Goal: Information Seeking & Learning: Learn about a topic

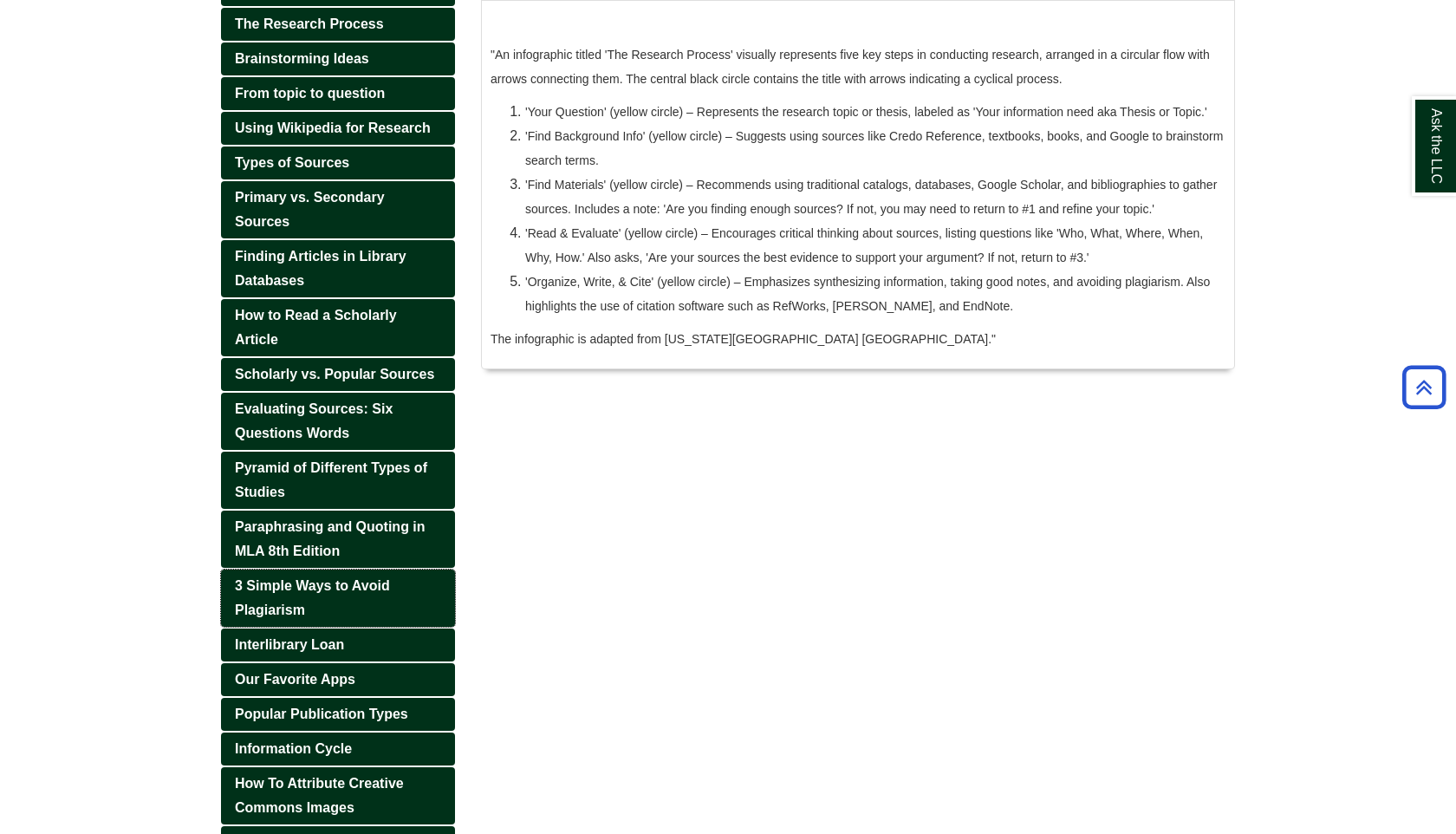
scroll to position [309, 0]
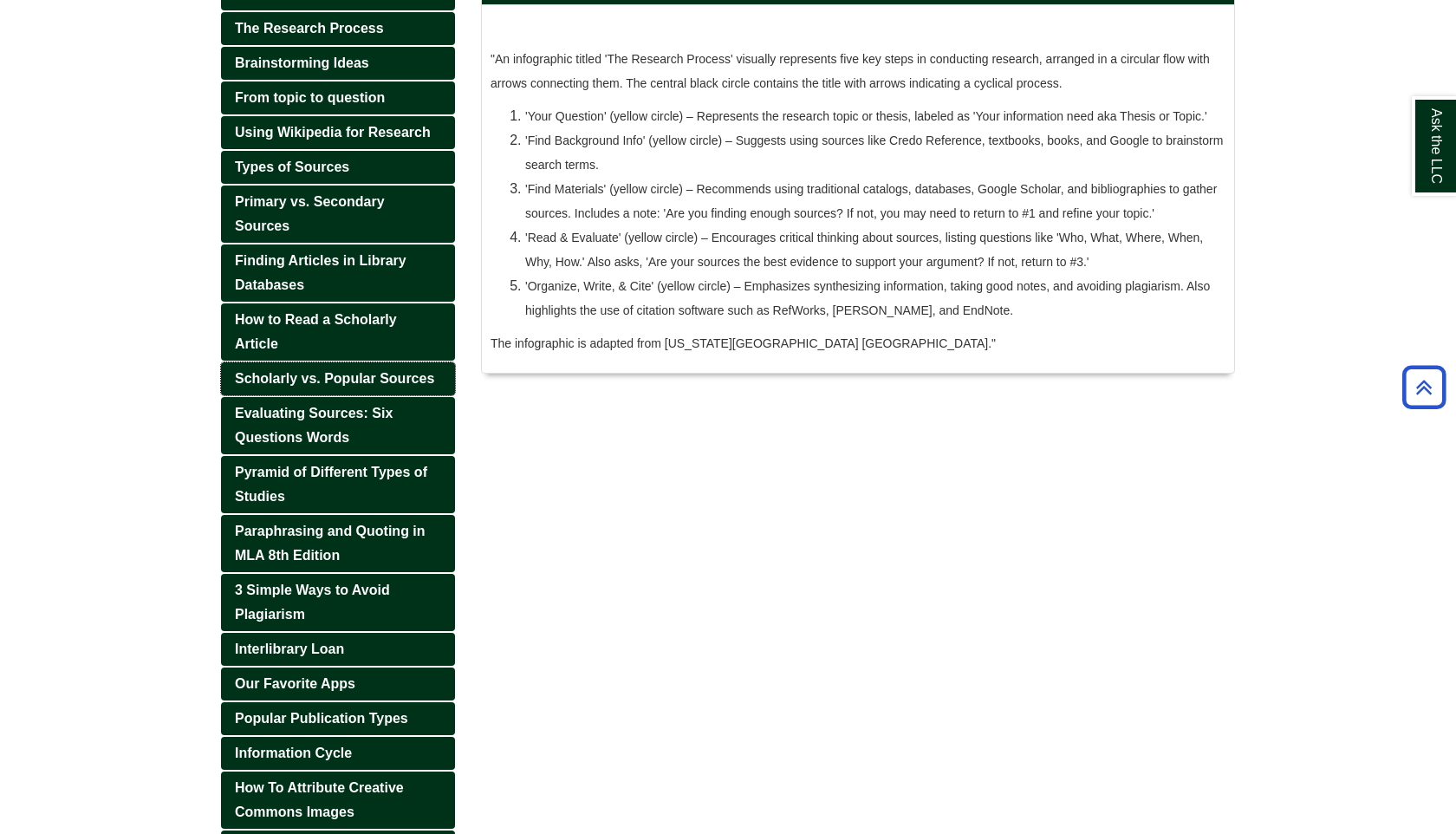
click at [365, 386] on span "Scholarly vs. Popular Sources" at bounding box center [334, 379] width 199 height 15
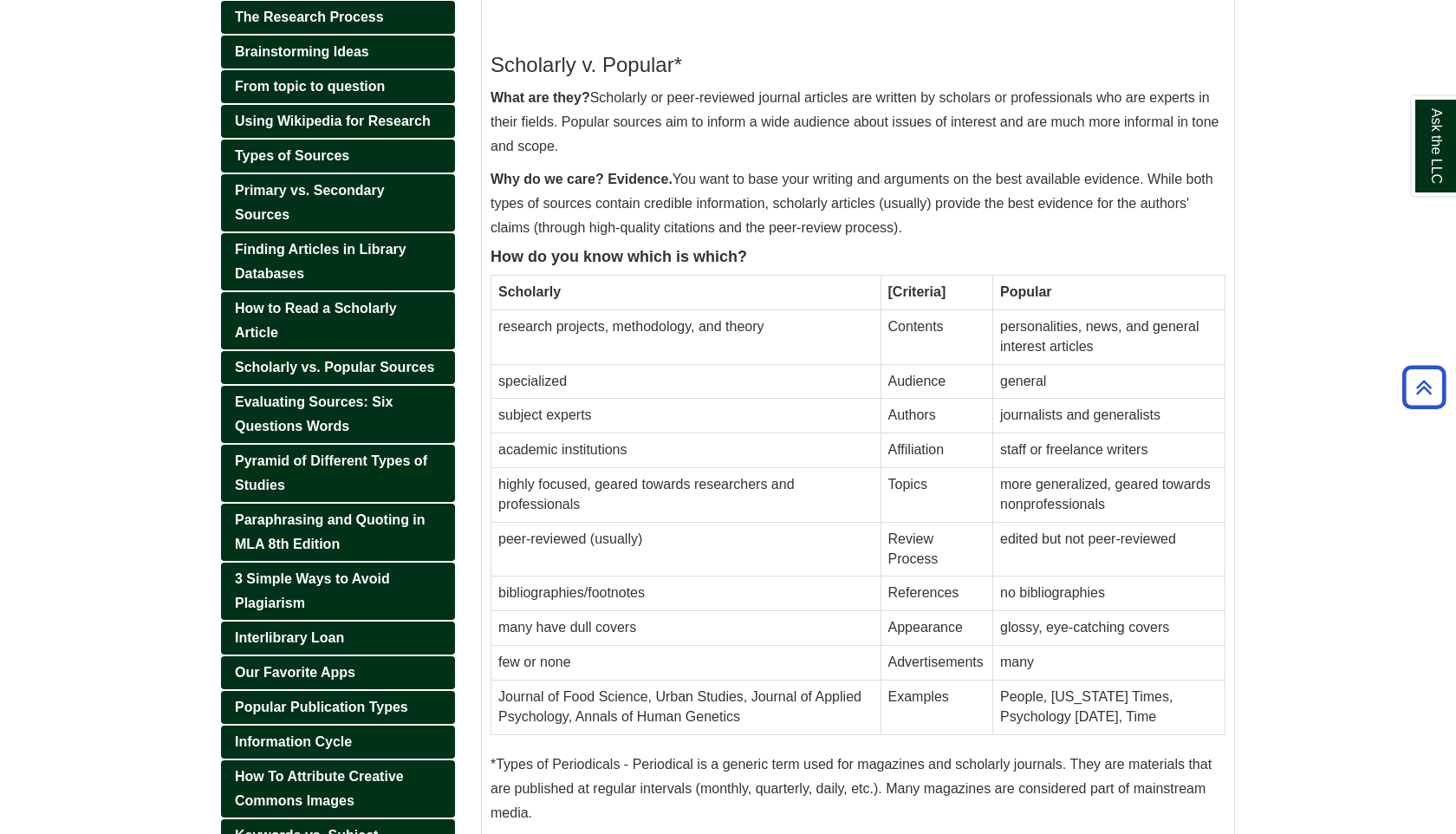
scroll to position [299, 0]
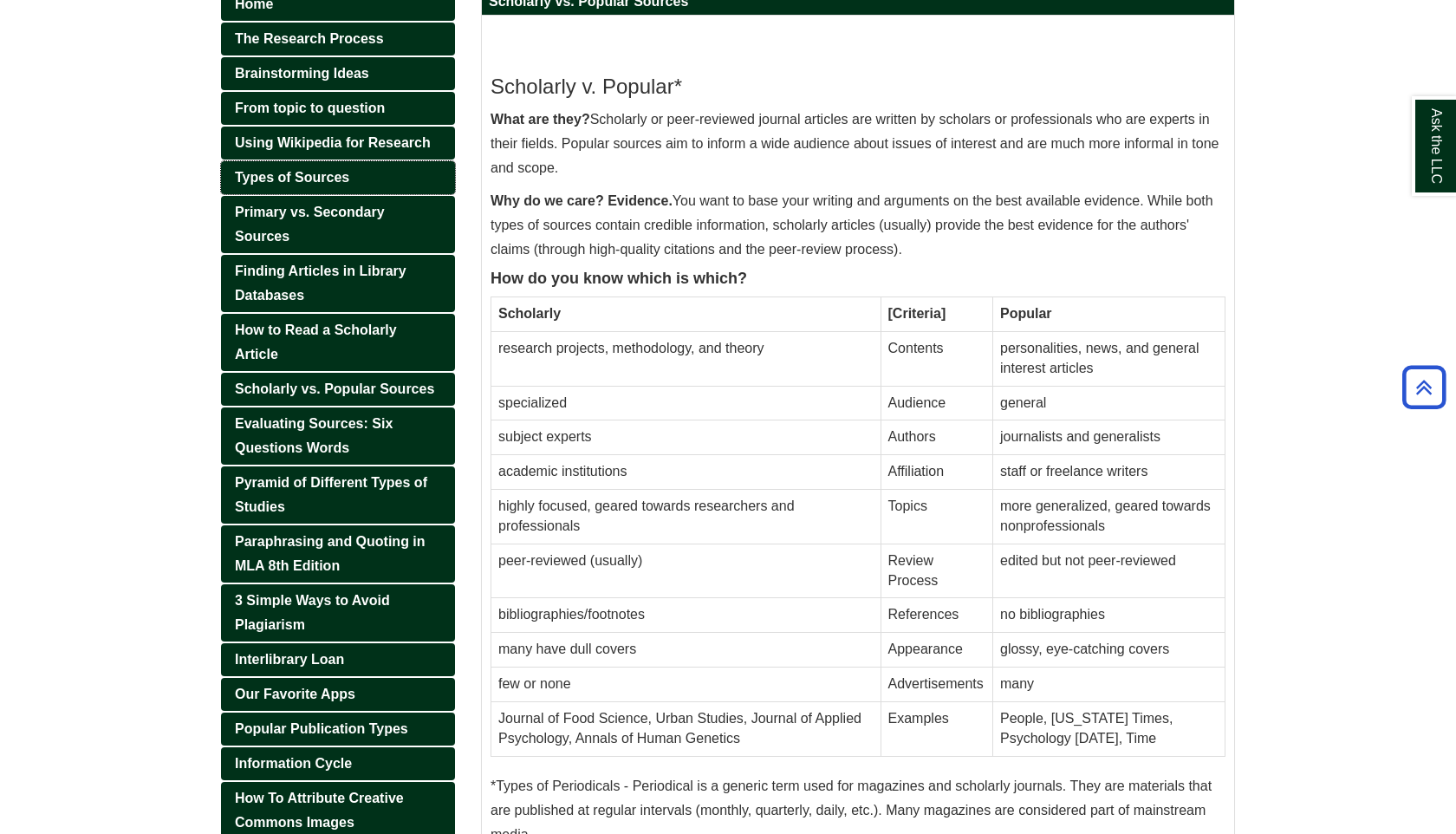
click at [346, 177] on span "Types of Sources" at bounding box center [292, 177] width 114 height 15
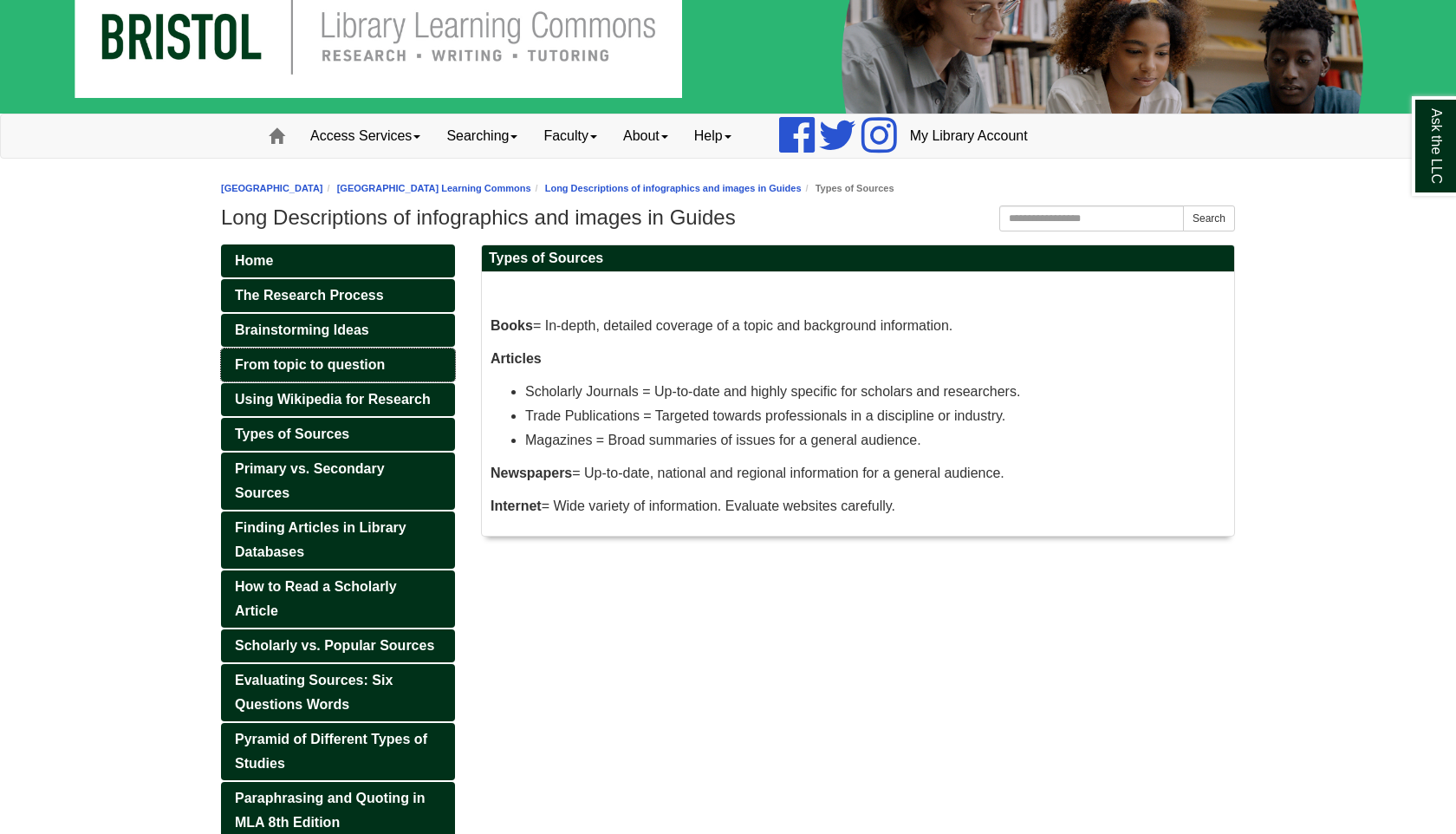
scroll to position [45, 0]
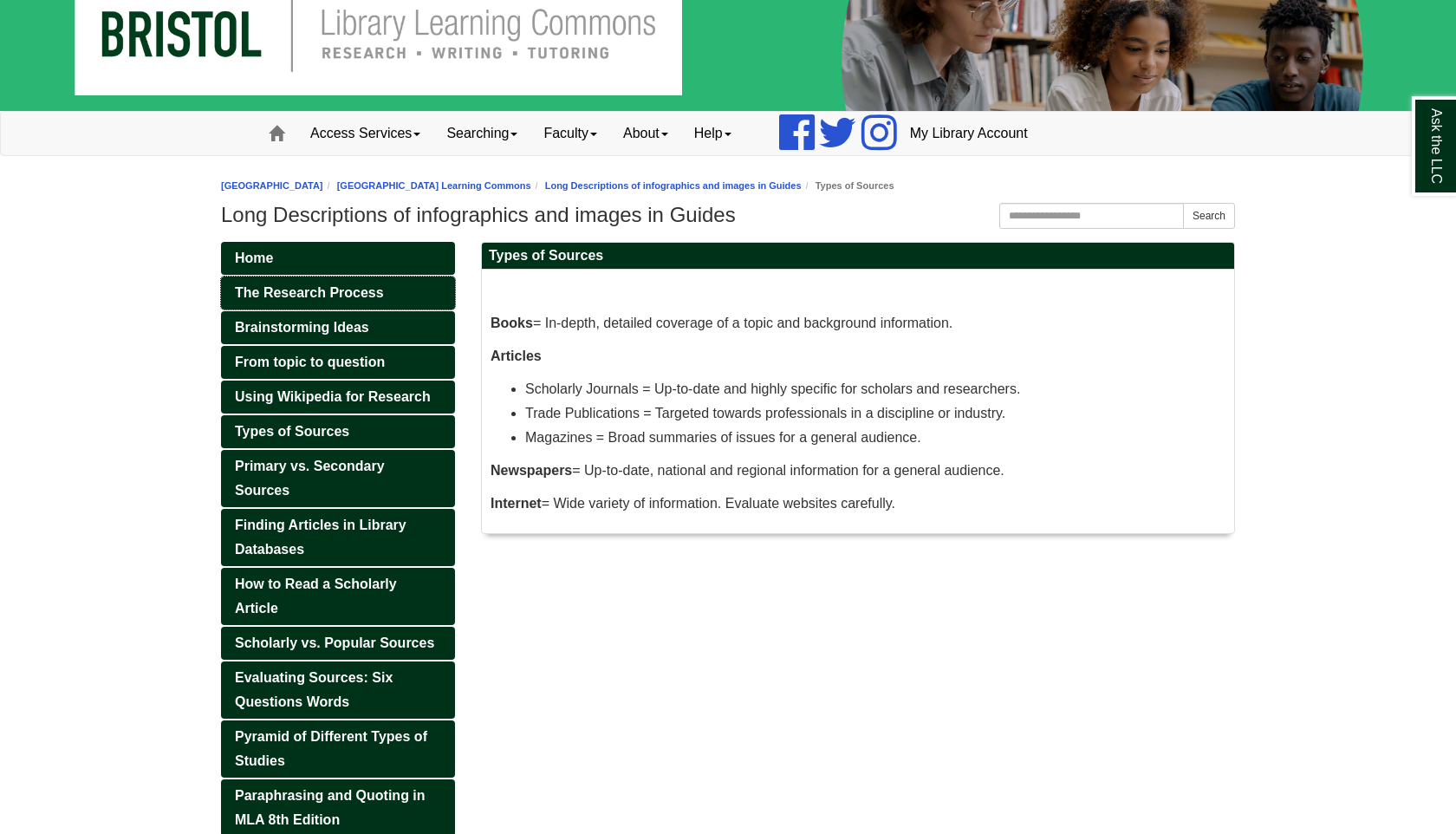
click at [371, 305] on link "The Research Process" at bounding box center [338, 294] width 235 height 33
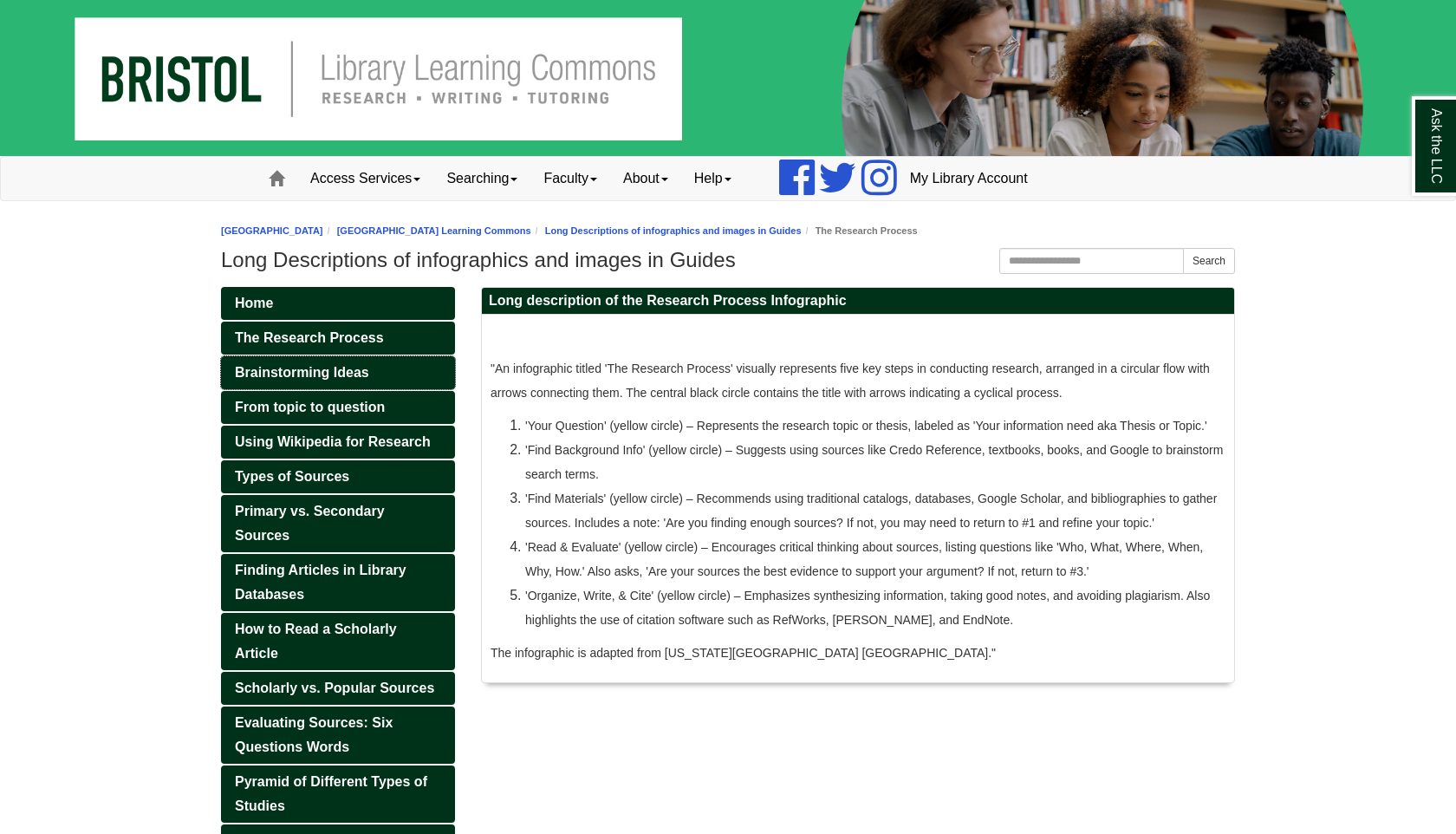
click at [331, 381] on link "Brainstorming Ideas" at bounding box center [338, 373] width 235 height 33
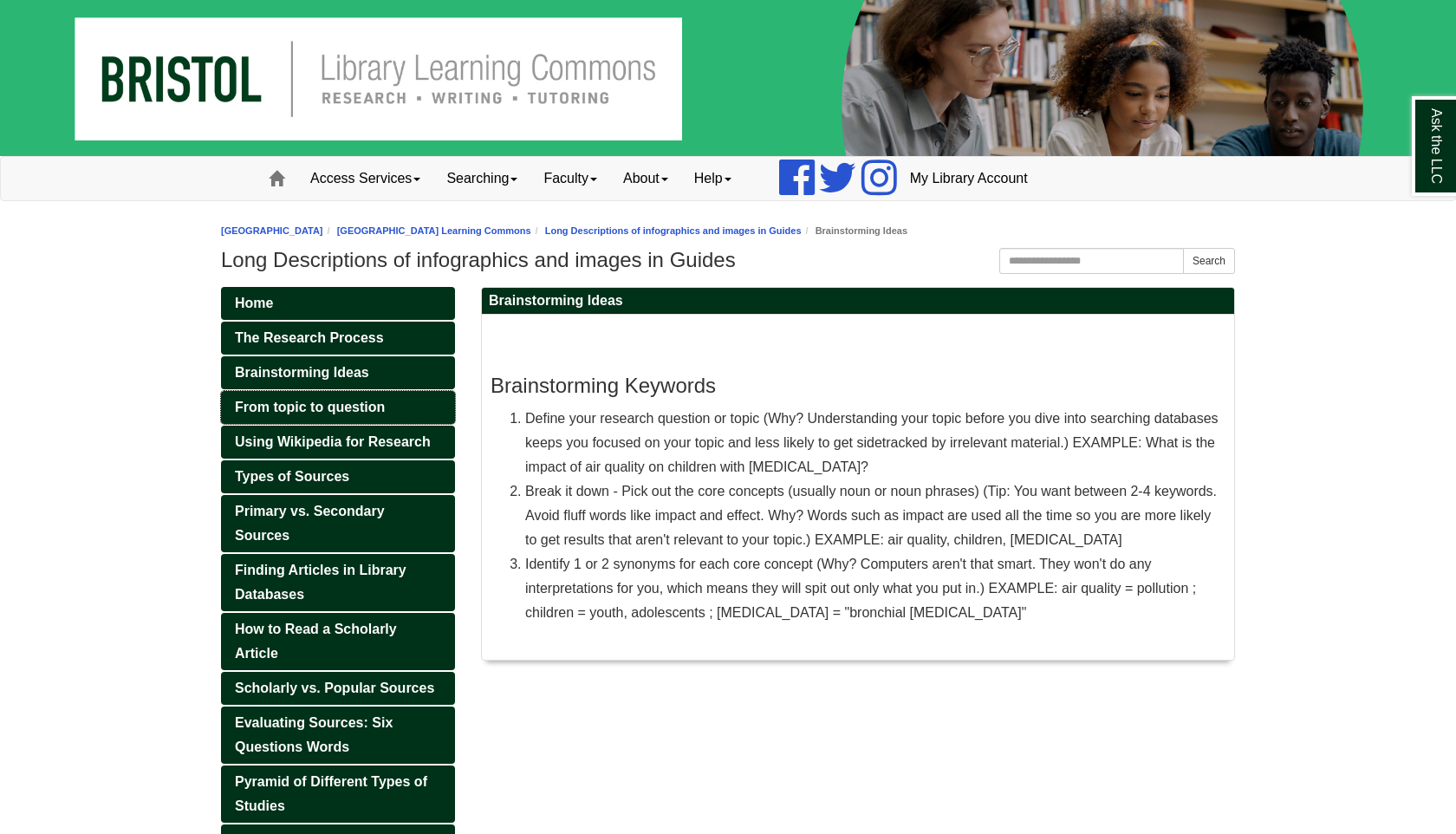
click at [340, 409] on span "From topic to question" at bounding box center [309, 407] width 150 height 15
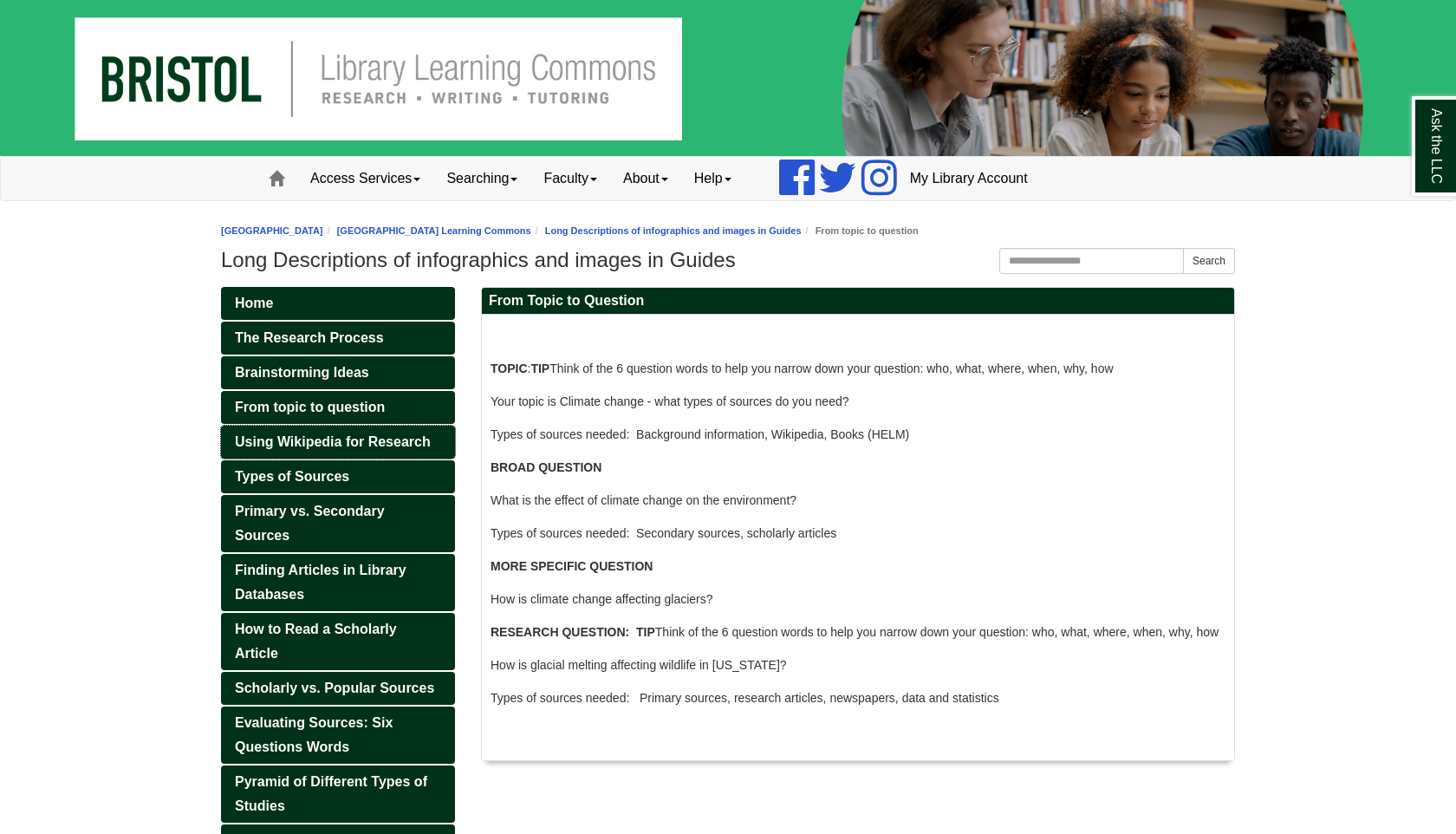
click at [350, 437] on span "Using Wikipedia for Research" at bounding box center [332, 441] width 196 height 15
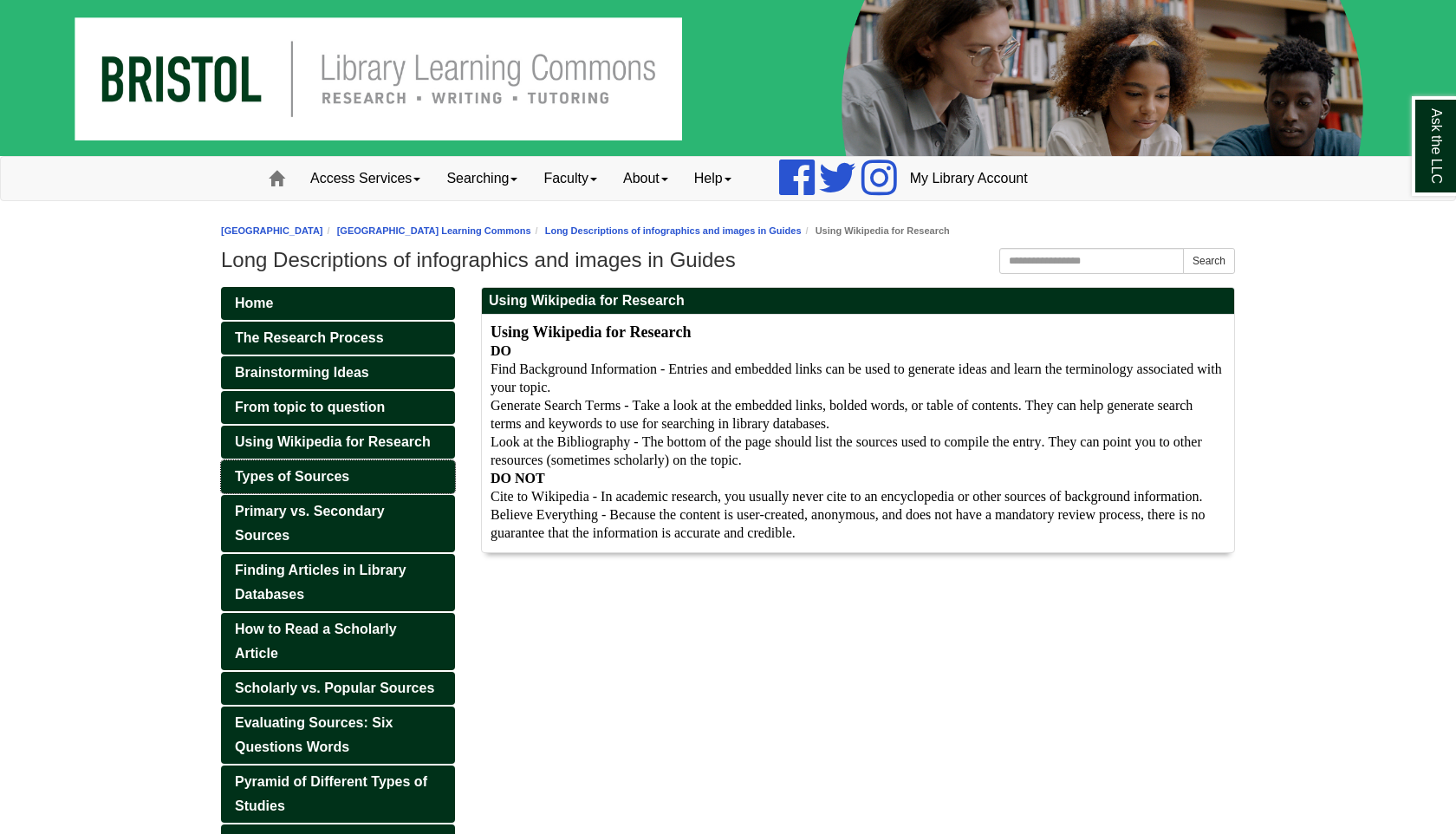
click at [360, 472] on link "Types of Sources" at bounding box center [338, 477] width 235 height 33
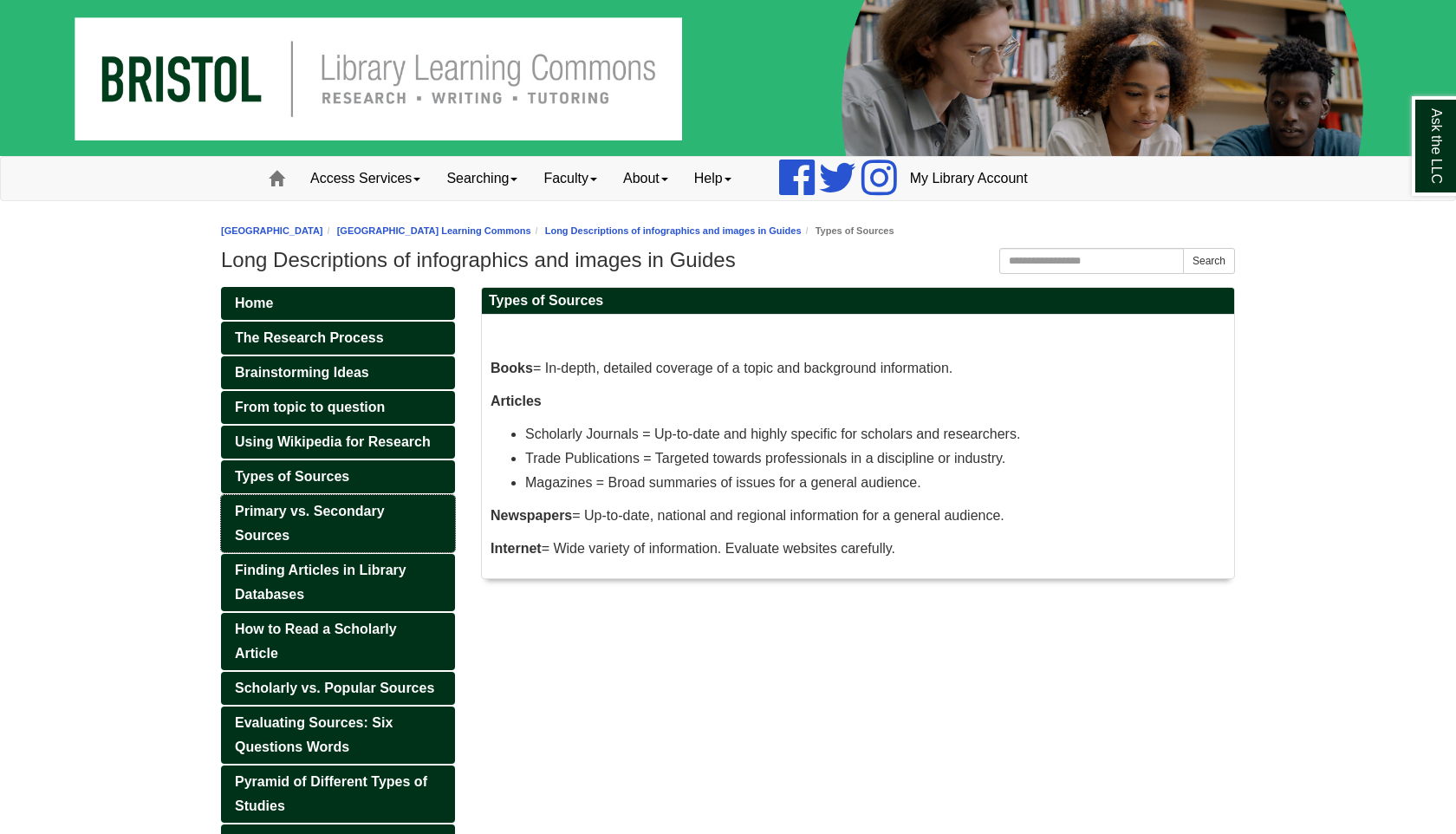
click at [366, 510] on span "Primary vs. Secondary Sources" at bounding box center [309, 524] width 150 height 39
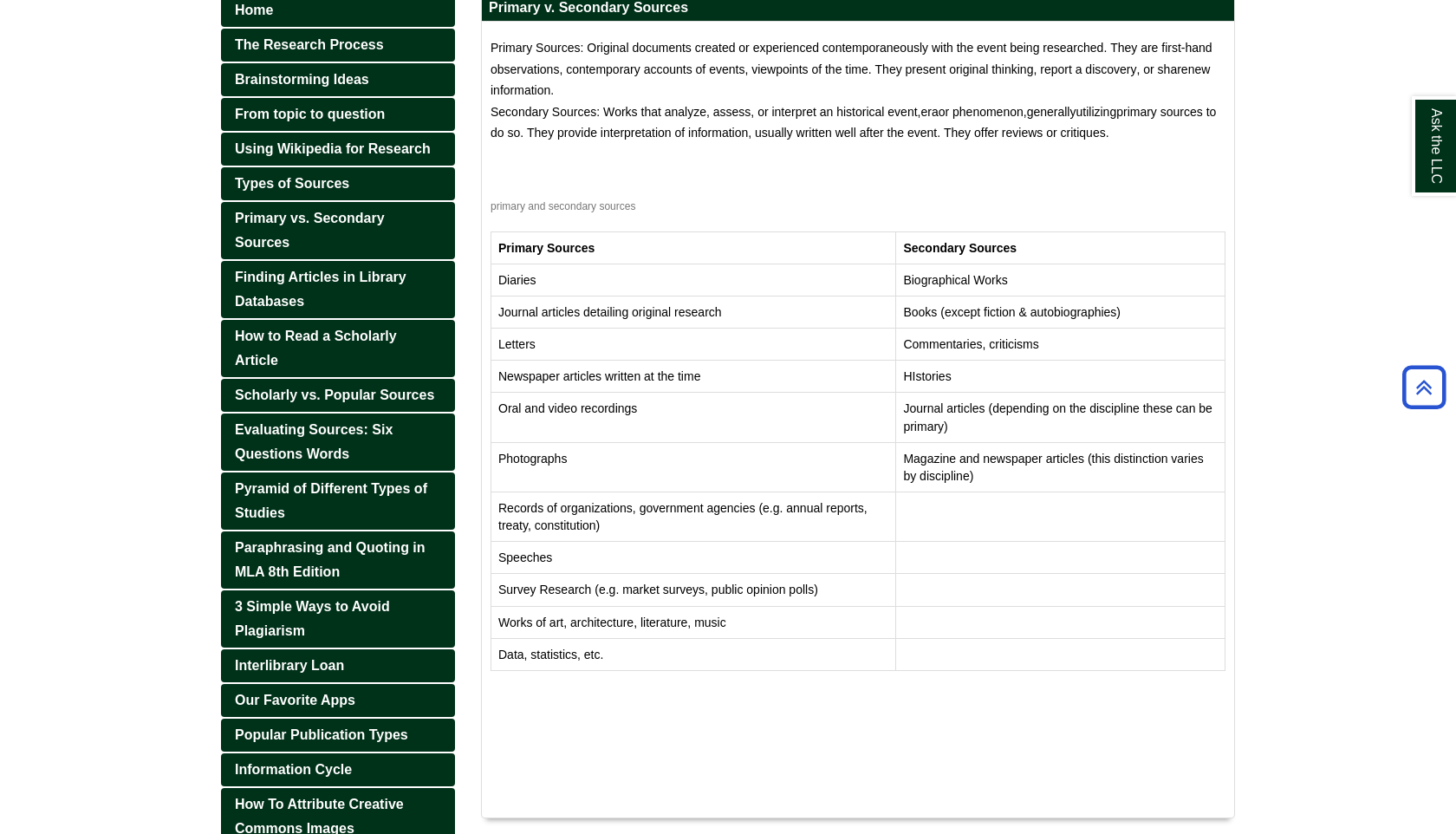
scroll to position [290, 0]
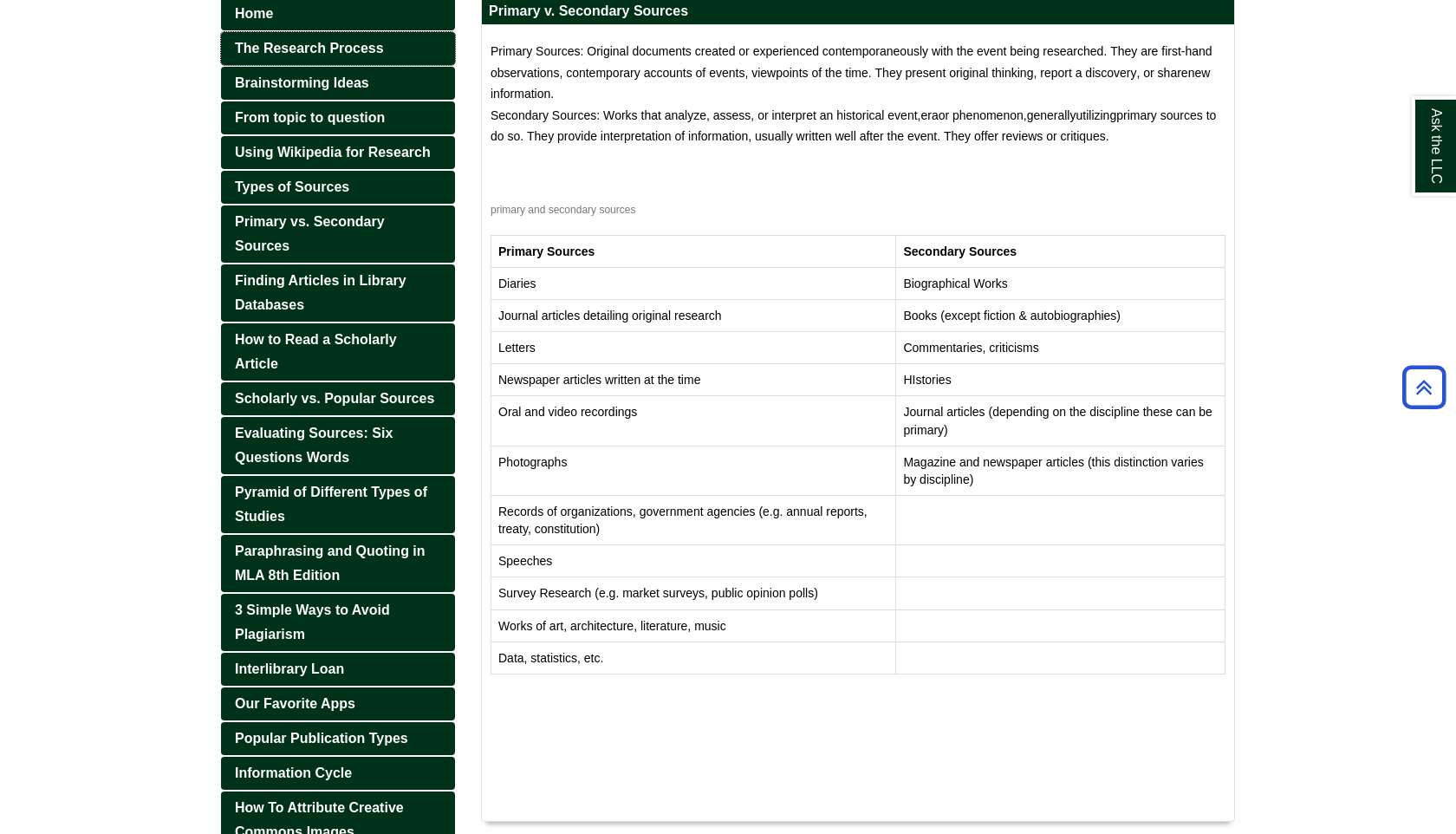
click at [369, 52] on span "The Research Process" at bounding box center [309, 48] width 150 height 15
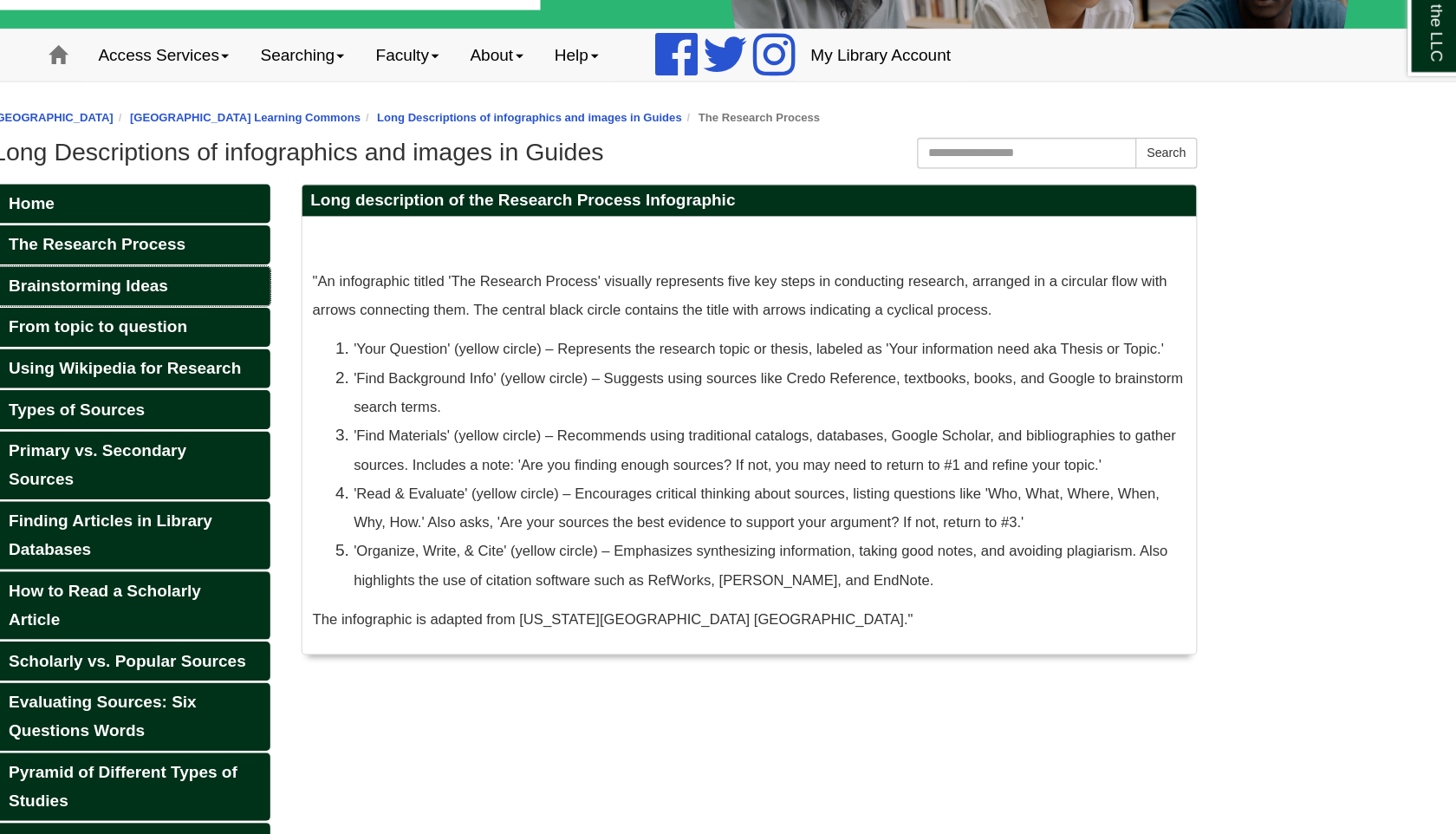
click at [367, 377] on span "Brainstorming Ideas" at bounding box center [302, 372] width 135 height 15
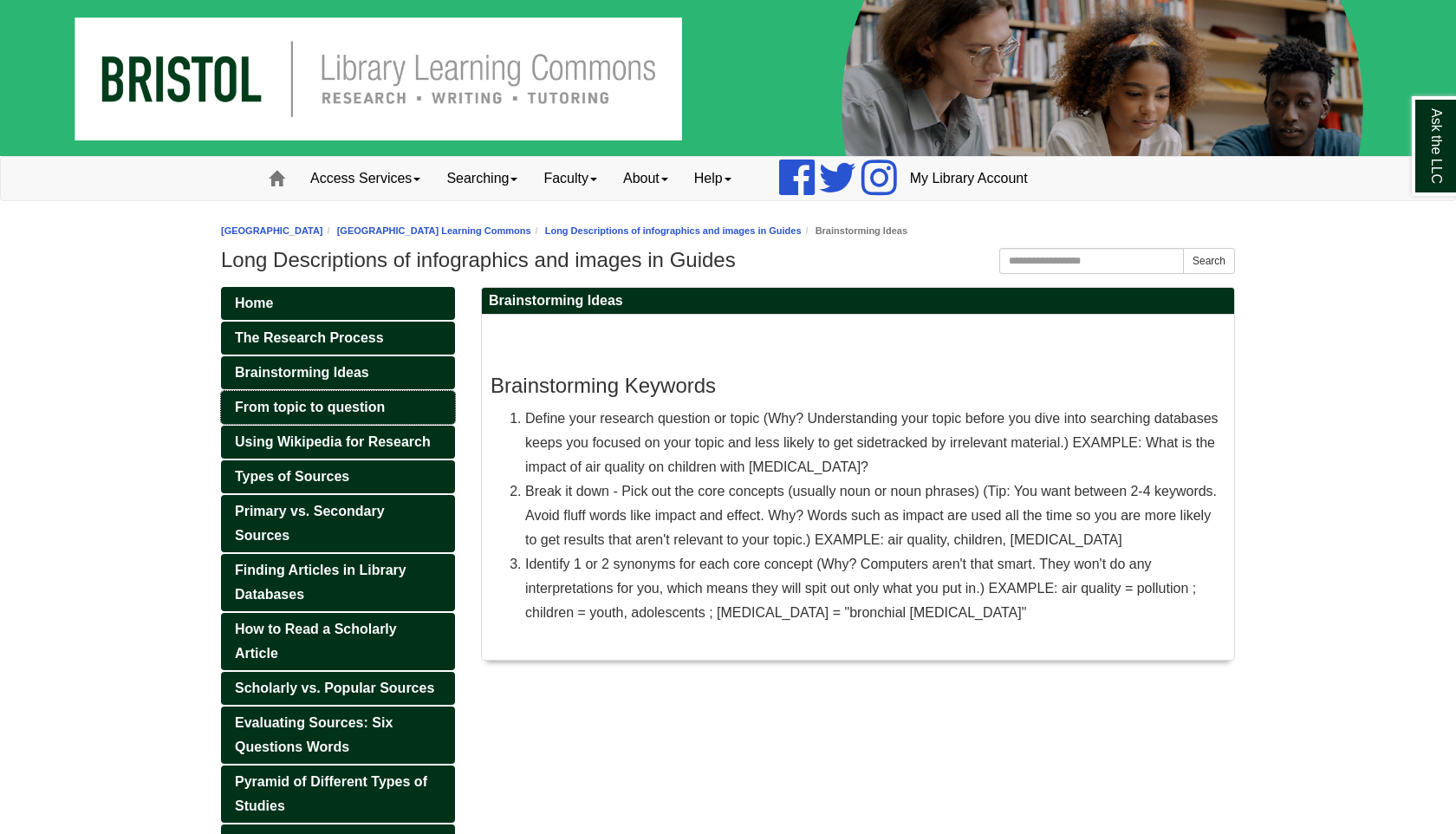
click at [295, 419] on link "From topic to question" at bounding box center [338, 407] width 235 height 33
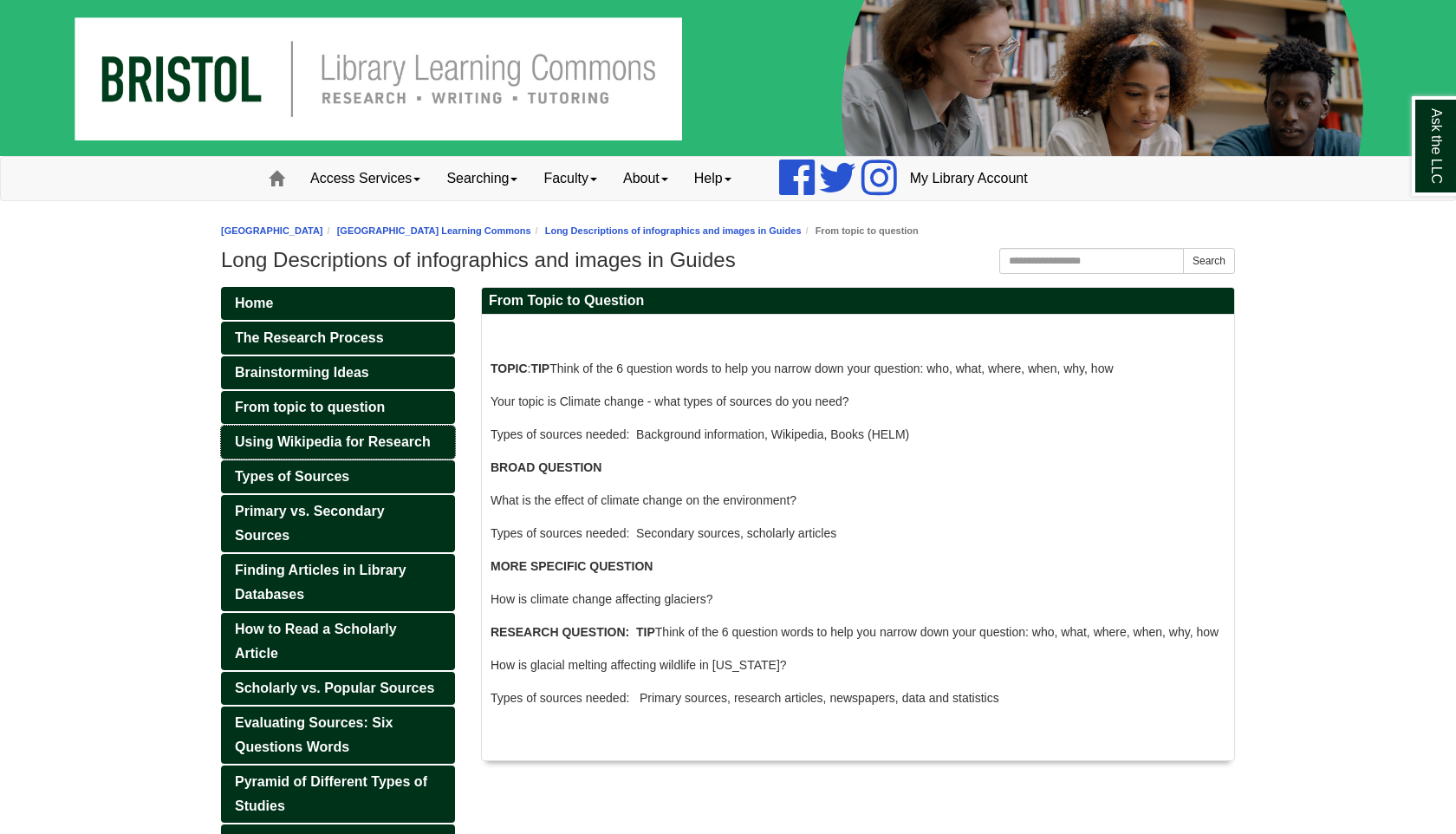
click at [308, 441] on span "Using Wikipedia for Research" at bounding box center [332, 441] width 196 height 15
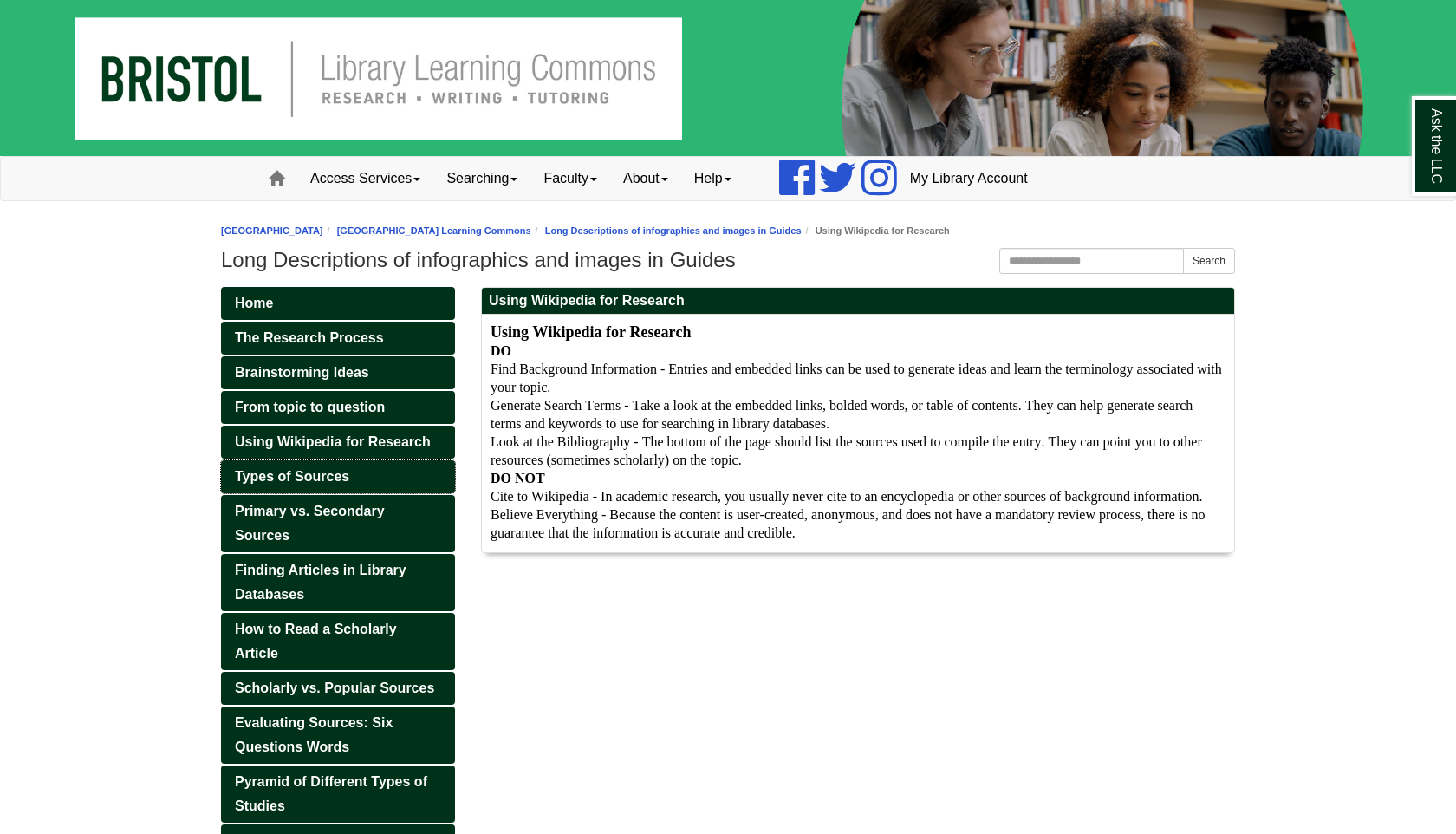
click at [327, 474] on span "Types of Sources" at bounding box center [292, 477] width 114 height 15
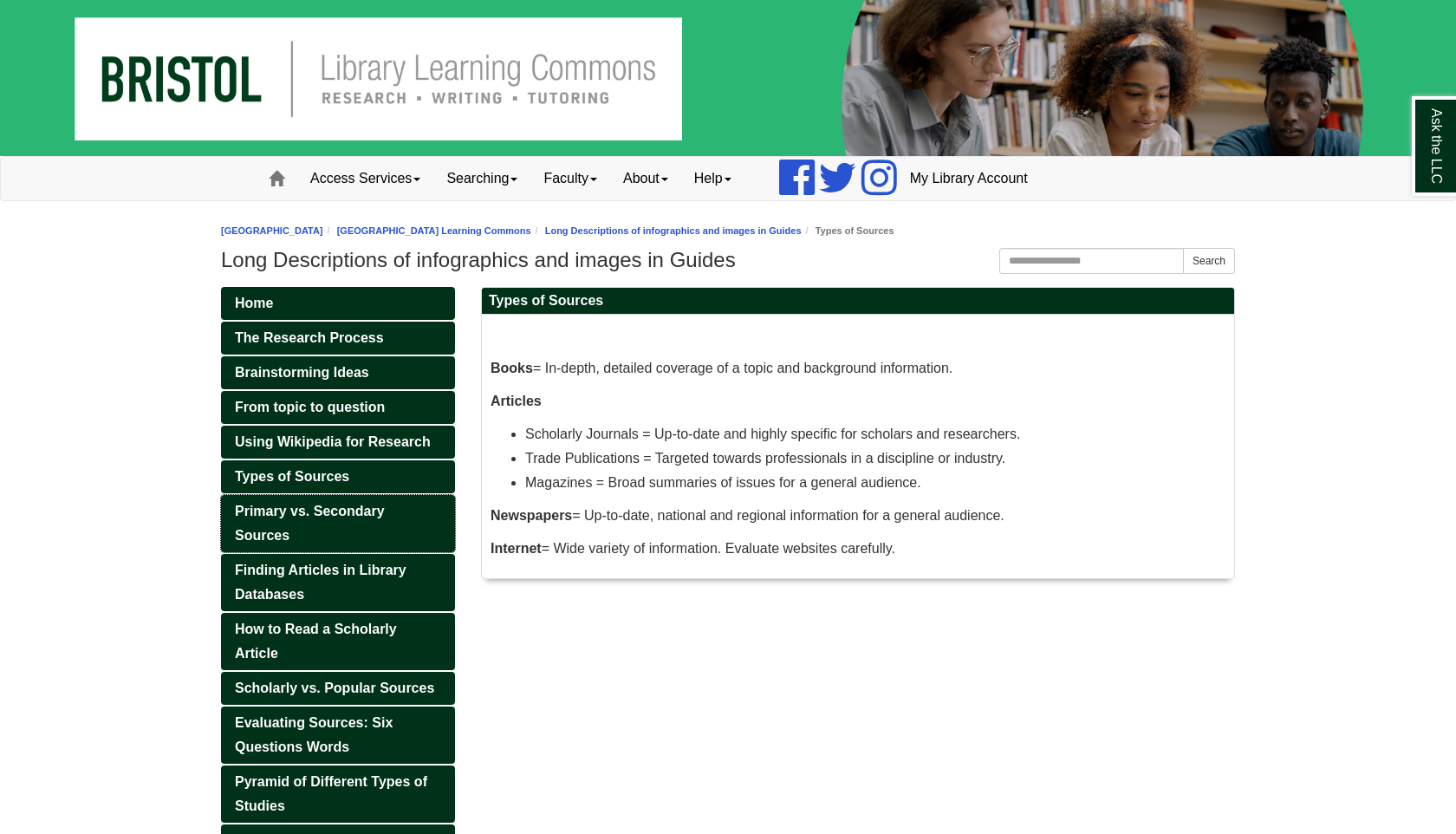
click at [390, 514] on link "Primary vs. Secondary Sources" at bounding box center [338, 524] width 235 height 57
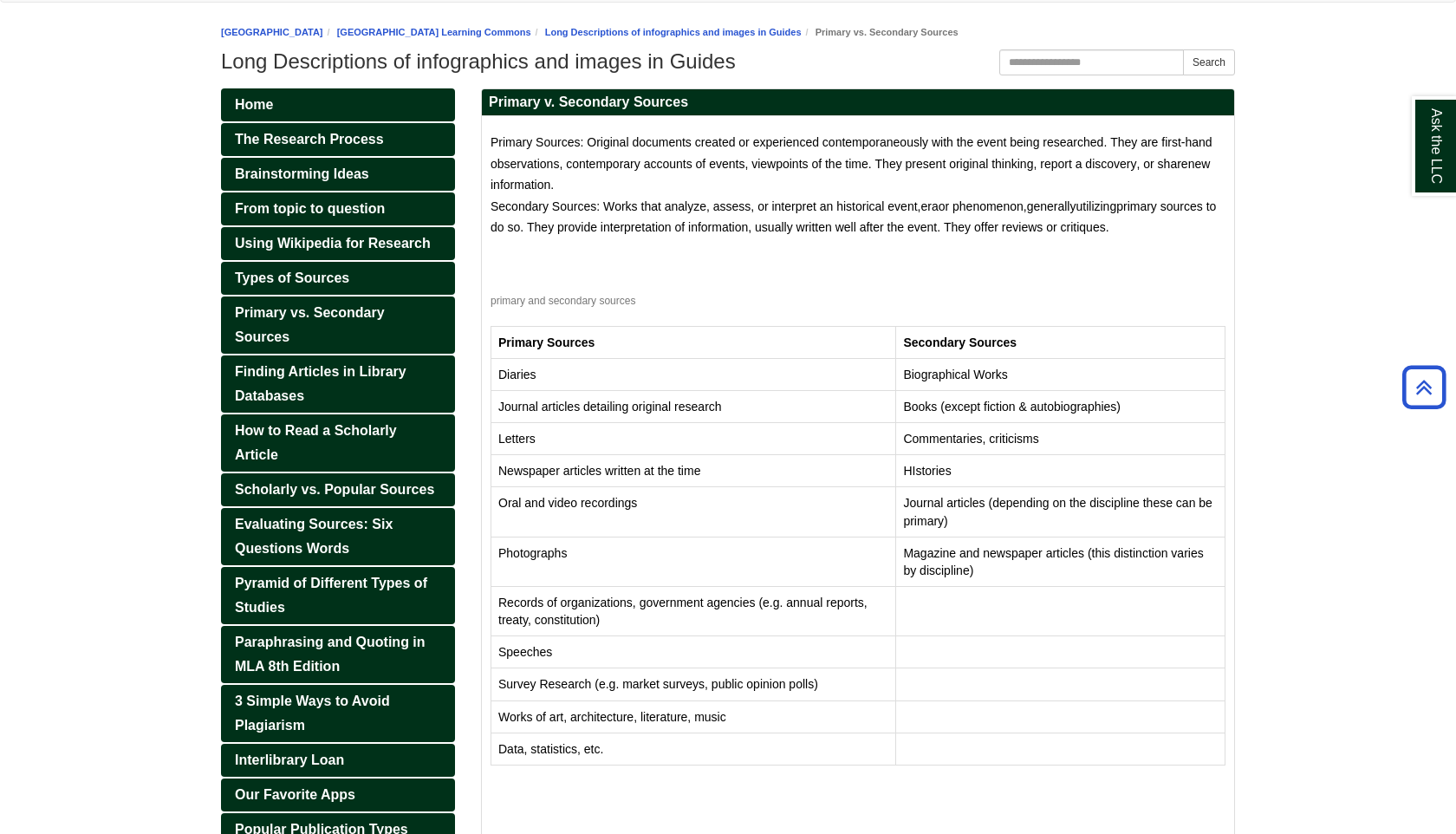
scroll to position [221, 0]
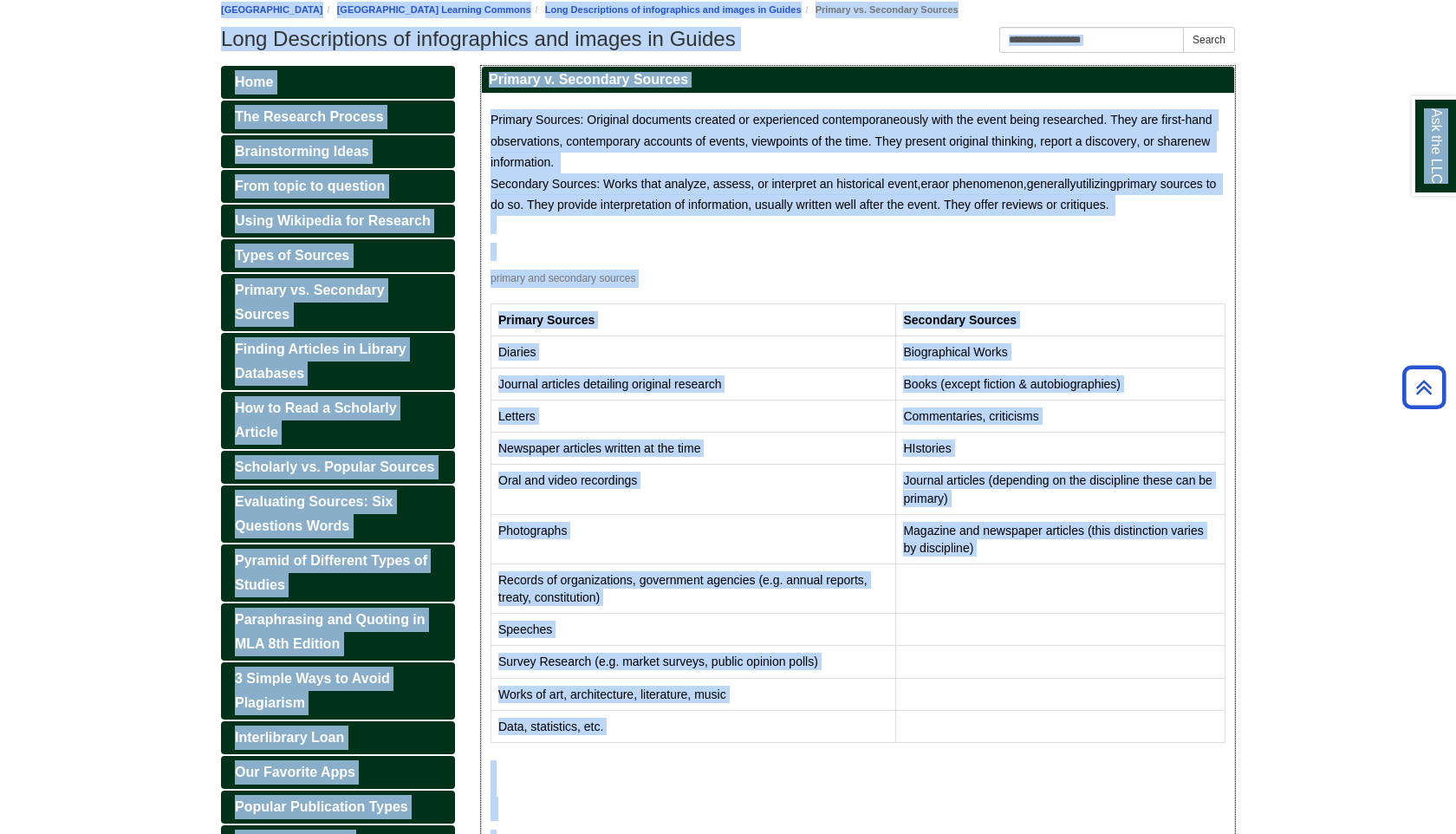
click at [805, 152] on p "Primary Sources: Original documents created or experienced contemporaneously wi…" at bounding box center [858, 140] width 735 height 64
